Goal: Information Seeking & Learning: Learn about a topic

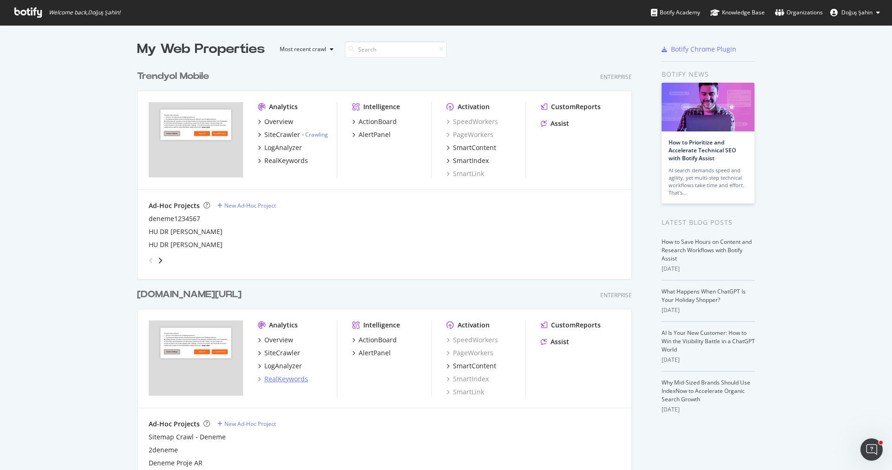
click at [304, 378] on div "RealKeywords" at bounding box center [286, 379] width 44 height 9
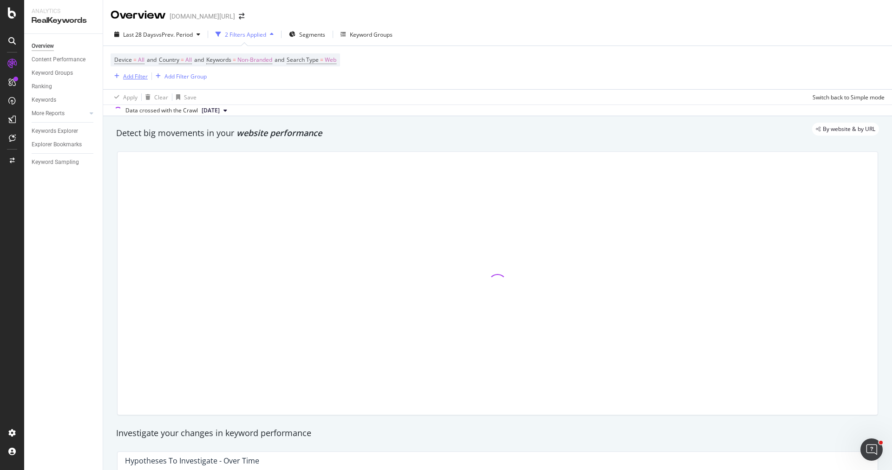
click at [140, 72] on div "Add Filter" at bounding box center [135, 76] width 25 height 8
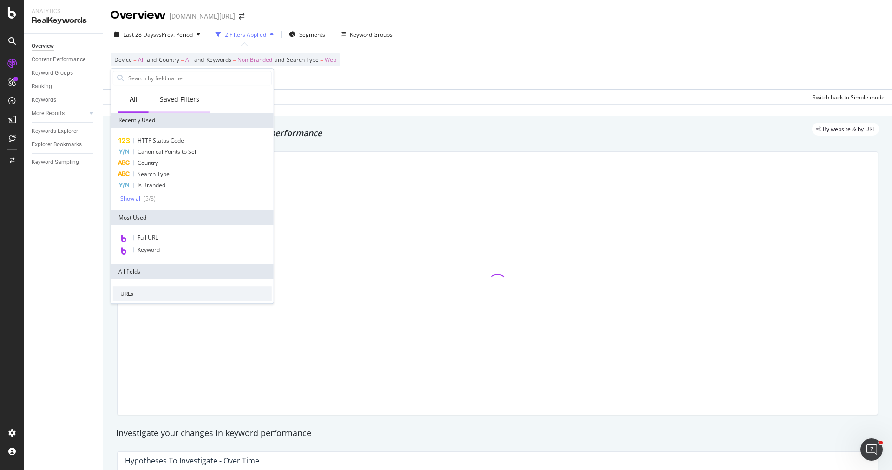
click at [170, 109] on div "Saved Filters" at bounding box center [180, 100] width 62 height 26
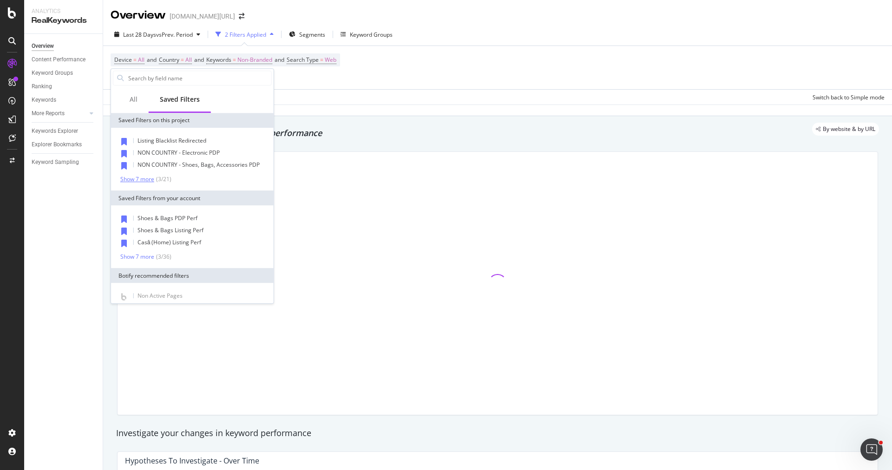
click at [163, 182] on div "( 3 / 21 )" at bounding box center [162, 179] width 17 height 8
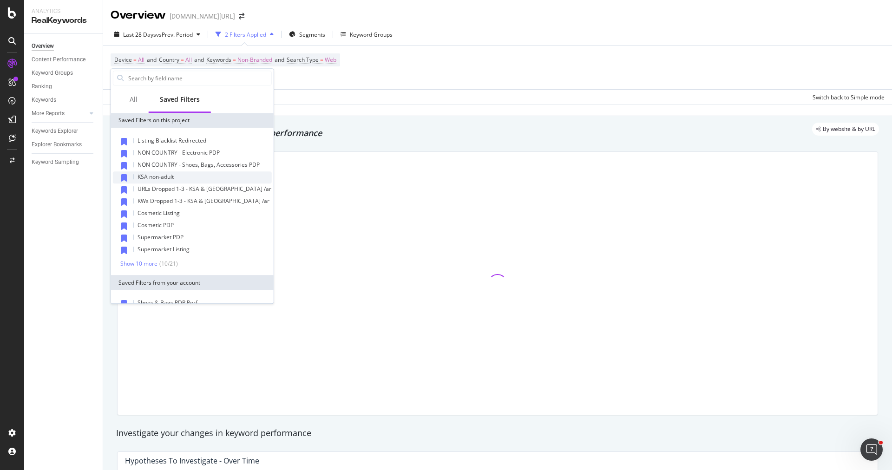
click at [182, 178] on div "KSA non-adult" at bounding box center [192, 177] width 159 height 12
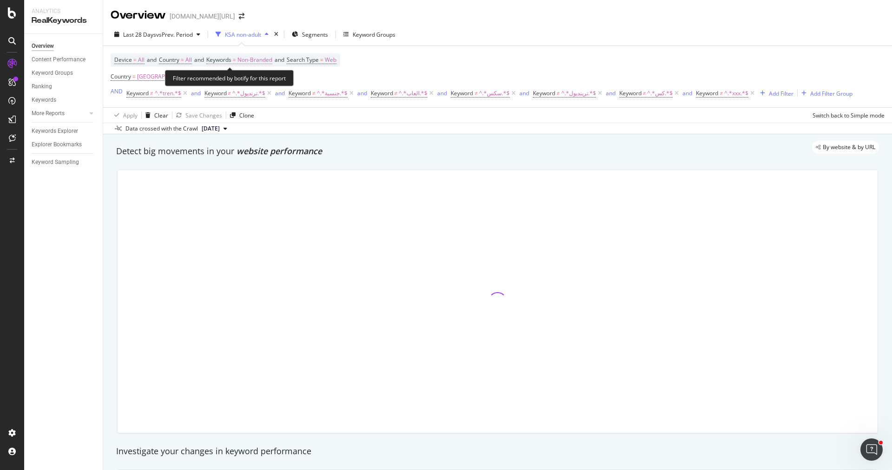
click at [264, 59] on span "Non-Branded" at bounding box center [254, 59] width 35 height 13
click at [255, 85] on div "Non-Branded" at bounding box center [245, 81] width 50 height 14
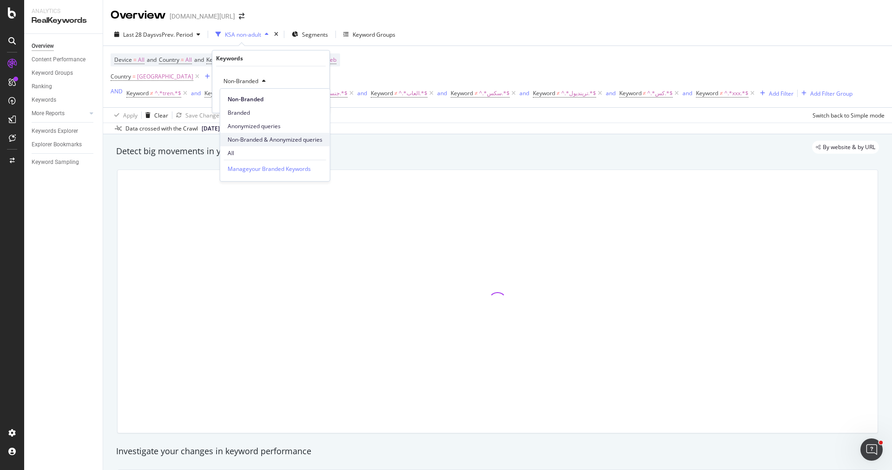
click at [274, 137] on span "Non-Branded & Anonymized queries" at bounding box center [275, 140] width 95 height 8
click at [314, 100] on div "button" at bounding box center [309, 101] width 13 height 6
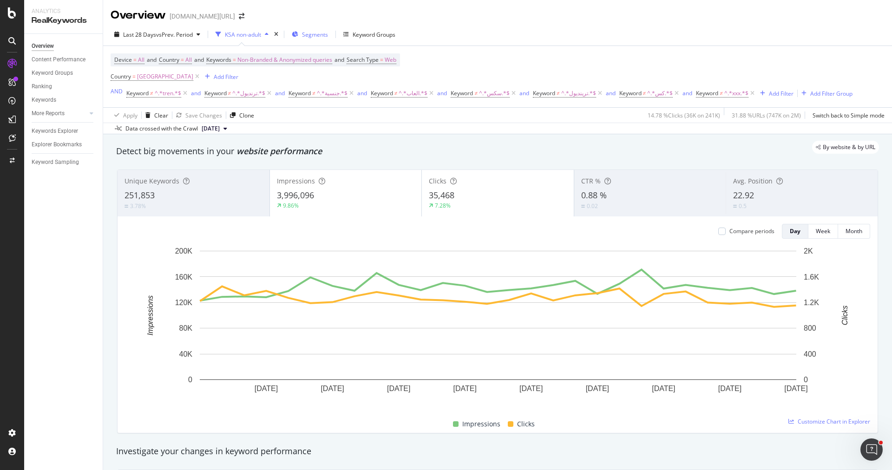
click at [315, 38] on div "Segments" at bounding box center [315, 35] width 26 height 8
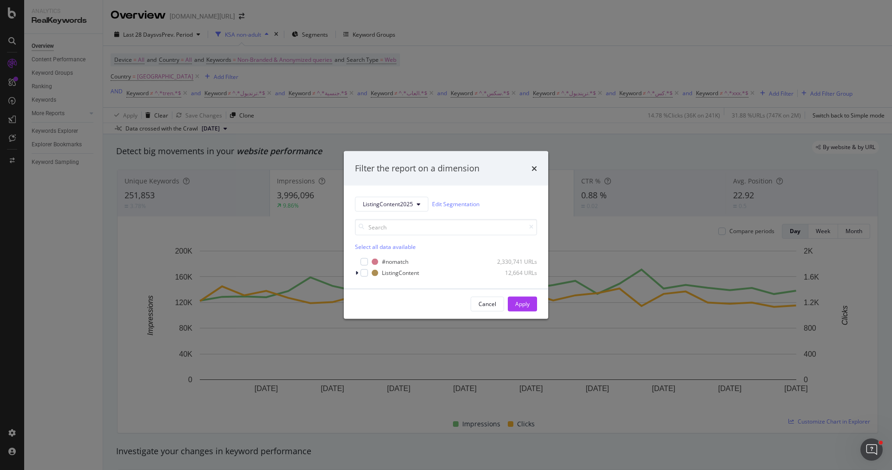
click at [375, 215] on div "Select all data available #nomatch 2,330,741 URLs ListingContent 12,664 URLs" at bounding box center [446, 244] width 182 height 66
click at [375, 210] on button "ListingContent2025" at bounding box center [391, 204] width 73 height 15
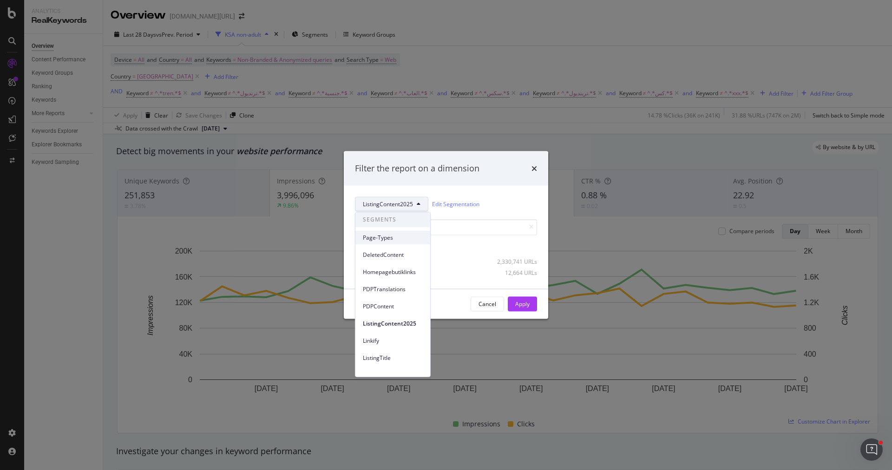
click at [381, 243] on div "Page-Types" at bounding box center [393, 237] width 75 height 13
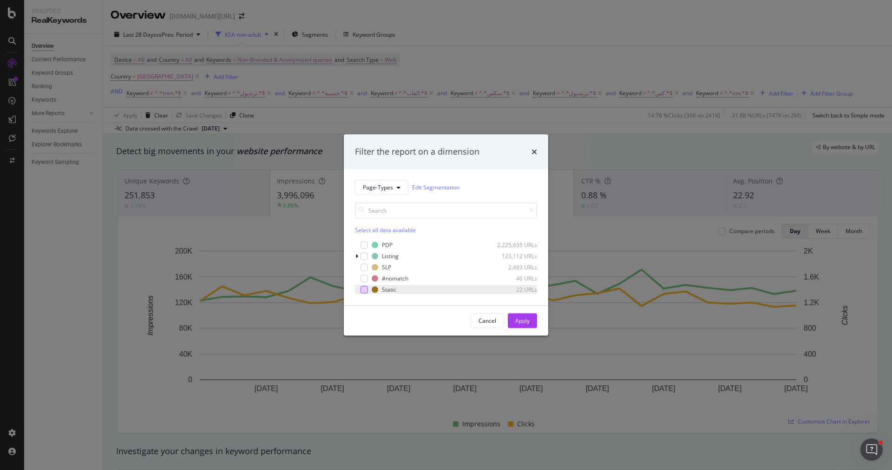
click at [367, 286] on div "modal" at bounding box center [364, 289] width 7 height 7
click at [516, 322] on div "Apply" at bounding box center [522, 321] width 14 height 8
